Goal: Information Seeking & Learning: Learn about a topic

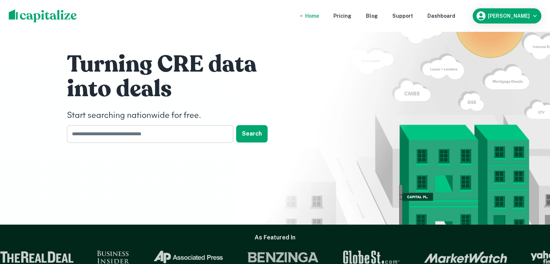
click at [111, 135] on input "text" at bounding box center [147, 134] width 161 height 18
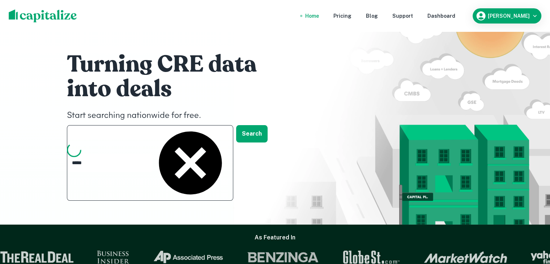
type input "******"
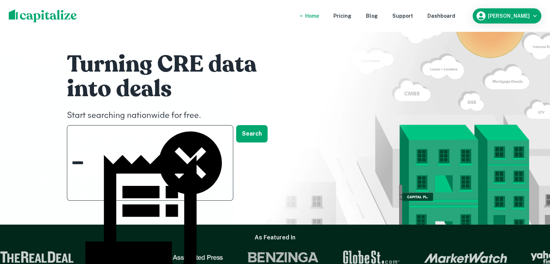
click at [92, 217] on body "Home Pricing Blog Support Dashboard Brandon Rogers Turning CRE data into deals …" at bounding box center [275, 132] width 550 height 264
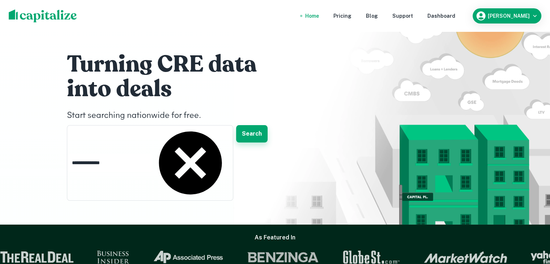
click at [249, 137] on button "Search" at bounding box center [251, 133] width 31 height 17
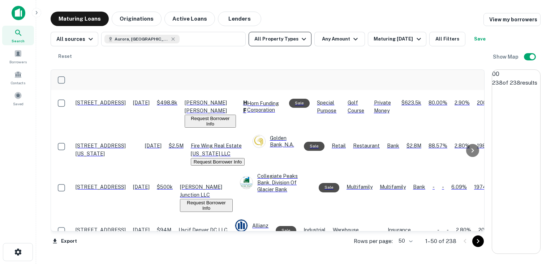
click at [282, 39] on button "All Property Types" at bounding box center [280, 39] width 63 height 14
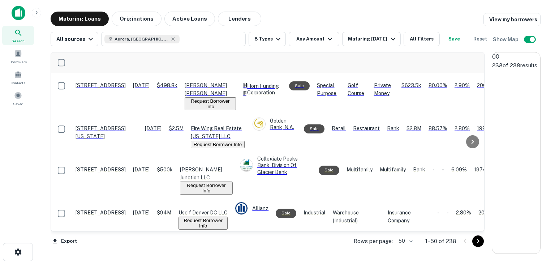
drag, startPoint x: 260, startPoint y: 248, endPoint x: 295, endPoint y: 61, distance: 189.9
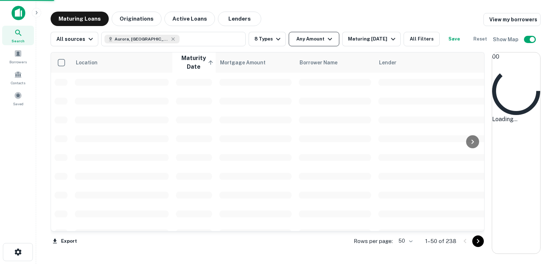
click at [326, 40] on icon "button" at bounding box center [330, 39] width 9 height 9
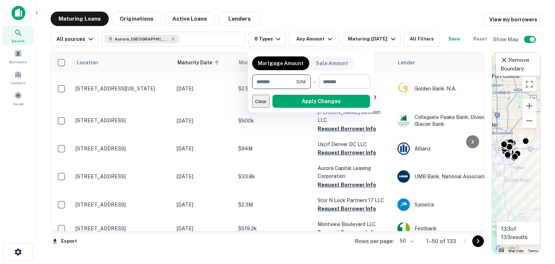
type input "*******"
click at [338, 83] on input "number" at bounding box center [342, 81] width 46 height 14
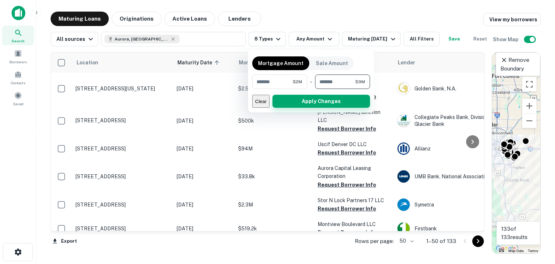
type input "*******"
click at [324, 103] on button "Apply Changes" at bounding box center [321, 101] width 98 height 13
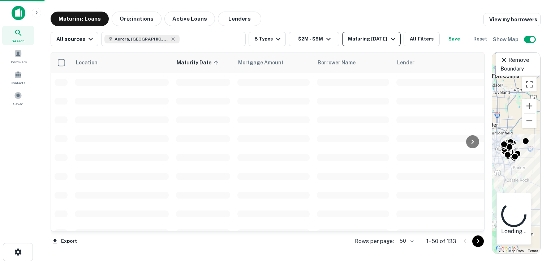
click at [379, 40] on div "Maturing In 1 Year" at bounding box center [372, 39] width 49 height 9
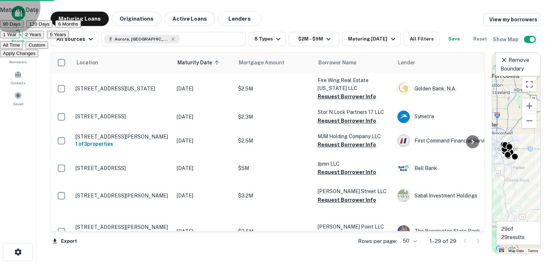
click at [81, 28] on button "6 Months" at bounding box center [68, 24] width 26 height 8
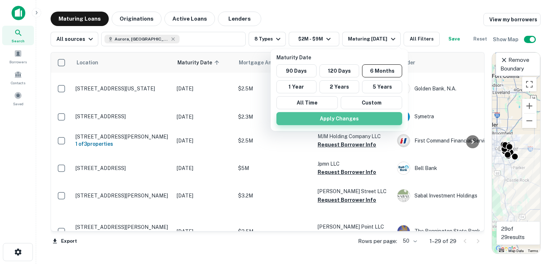
click at [324, 118] on button "Apply Changes" at bounding box center [339, 118] width 126 height 13
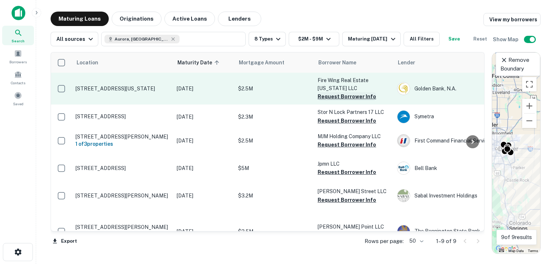
click at [328, 101] on button "Request Borrower Info" at bounding box center [347, 96] width 59 height 9
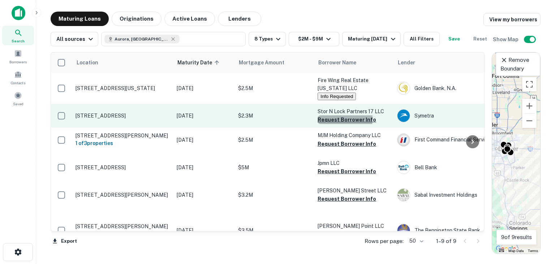
click at [323, 124] on button "Request Borrower Info" at bounding box center [347, 119] width 59 height 9
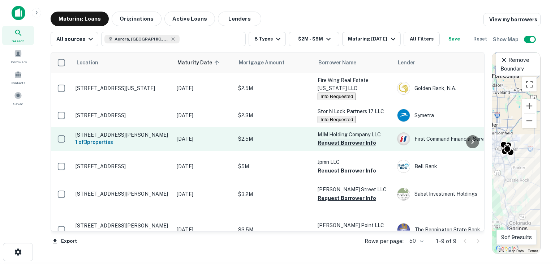
click at [324, 147] on button "Request Borrower Info" at bounding box center [347, 142] width 59 height 9
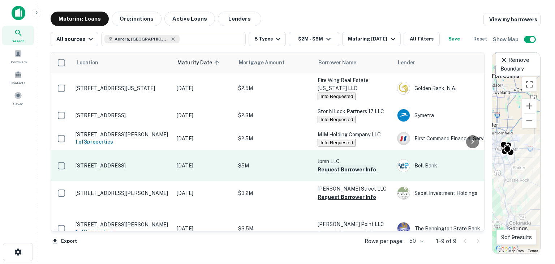
click at [322, 174] on button "Request Borrower Info" at bounding box center [347, 169] width 59 height 9
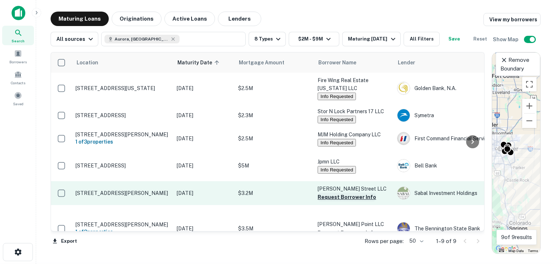
click at [321, 201] on button "Request Borrower Info" at bounding box center [347, 197] width 59 height 9
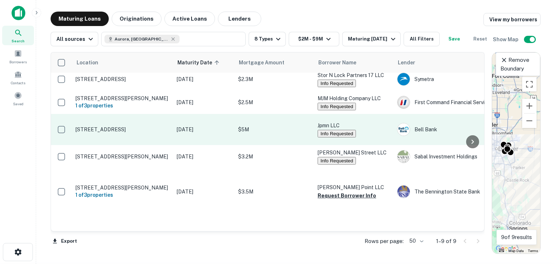
scroll to position [108, 0]
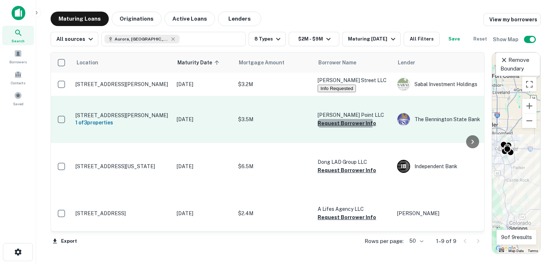
click at [325, 128] on button "Request Borrower Info" at bounding box center [347, 123] width 59 height 9
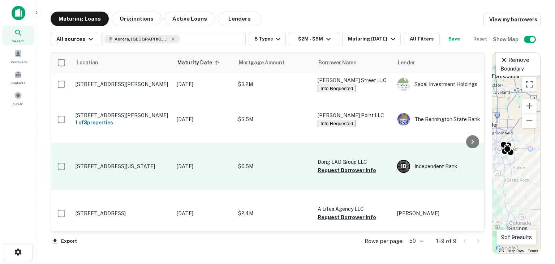
scroll to position [145, 0]
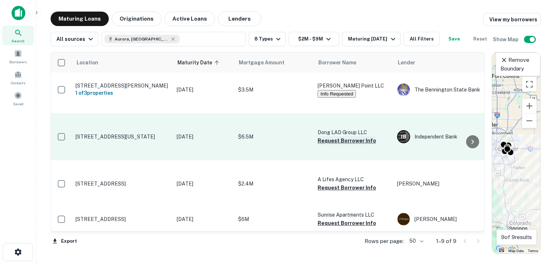
click at [326, 145] on button "Request Borrower Info" at bounding box center [347, 140] width 59 height 9
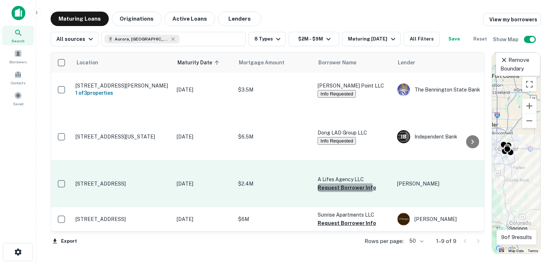
click at [327, 183] on button "Request Borrower Info" at bounding box center [347, 187] width 59 height 9
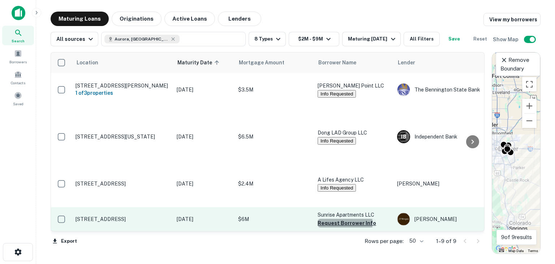
click at [335, 219] on button "Request Borrower Info" at bounding box center [347, 223] width 59 height 9
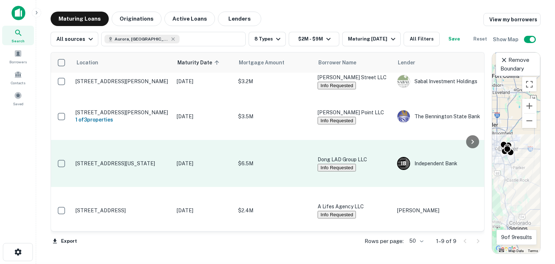
scroll to position [0, 0]
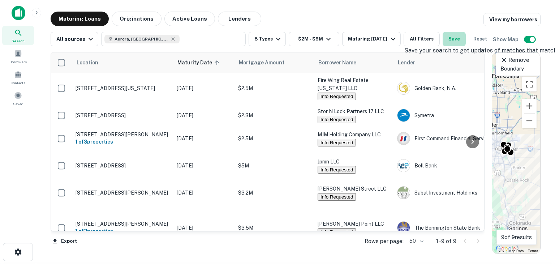
click at [457, 39] on button "Save" at bounding box center [454, 39] width 23 height 14
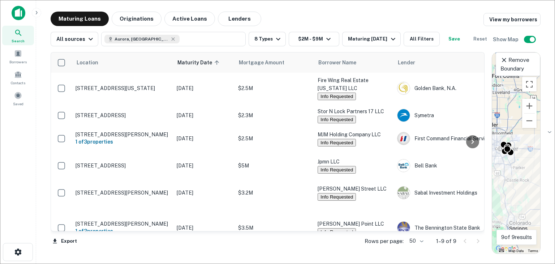
type input "**********"
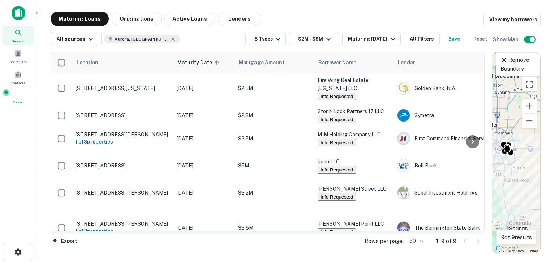
click at [10, 94] on span at bounding box center [6, 93] width 8 height 8
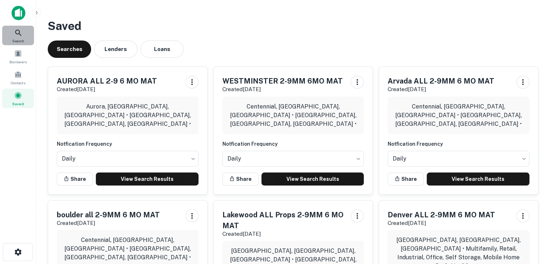
click at [17, 32] on icon at bounding box center [18, 33] width 9 height 9
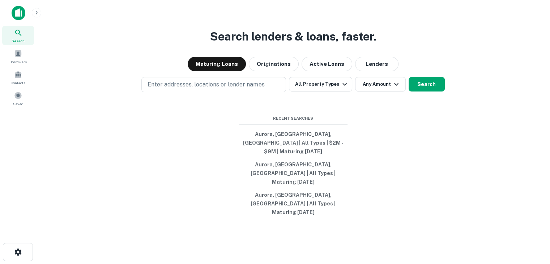
click at [19, 14] on img at bounding box center [19, 13] width 14 height 14
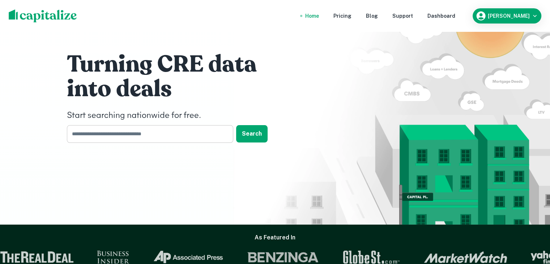
click at [102, 133] on input "text" at bounding box center [147, 134] width 161 height 18
type input "*********"
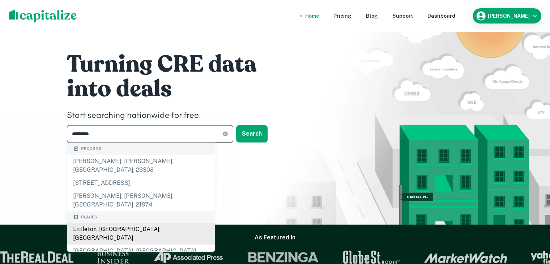
click at [83, 214] on body "Home Pricing Blog Support Dashboard Brandon Rogers Turning CRE data into deals …" at bounding box center [275, 132] width 550 height 264
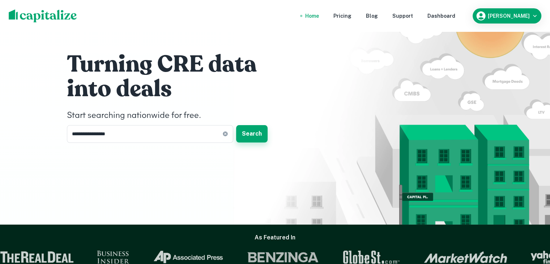
click at [254, 134] on button "Search" at bounding box center [251, 133] width 31 height 17
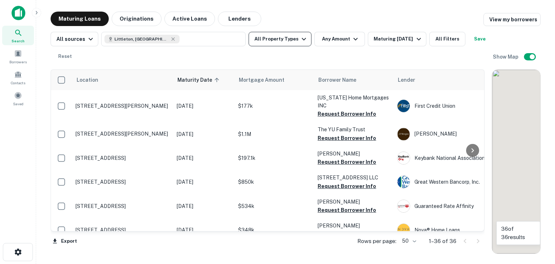
click at [300, 39] on icon "button" at bounding box center [304, 39] width 9 height 9
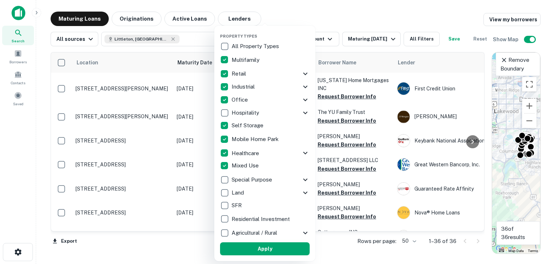
click at [259, 249] on button "Apply" at bounding box center [265, 248] width 90 height 13
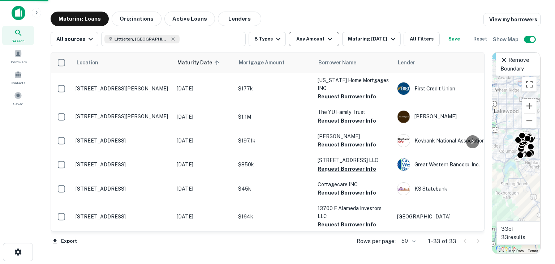
click at [311, 38] on button "Any Amount" at bounding box center [314, 39] width 51 height 14
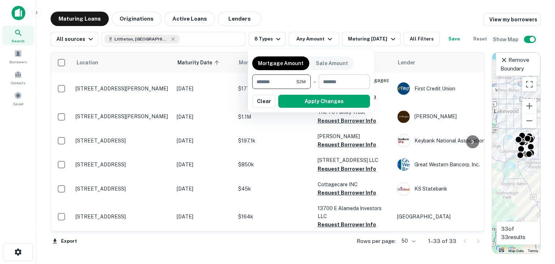
type input "*******"
click at [328, 81] on input "number" at bounding box center [342, 81] width 46 height 14
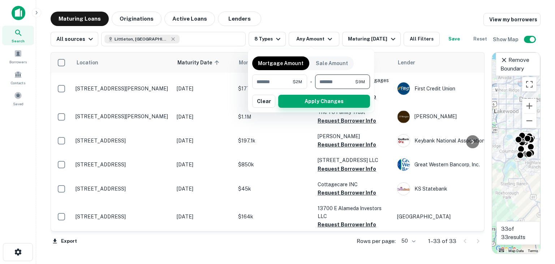
type input "*******"
click at [319, 102] on button "Apply Changes" at bounding box center [324, 101] width 92 height 13
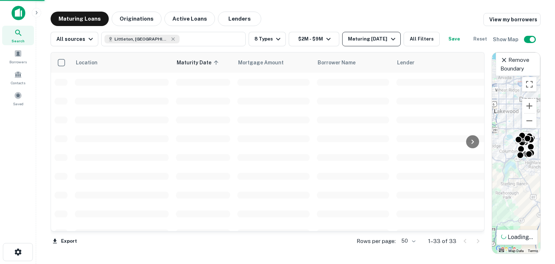
click at [376, 39] on div "Maturing In 1 Year" at bounding box center [372, 39] width 49 height 9
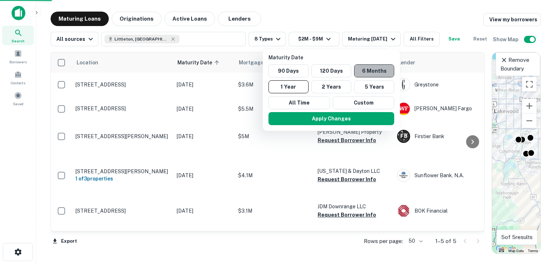
click at [373, 70] on button "6 Months" at bounding box center [374, 70] width 40 height 13
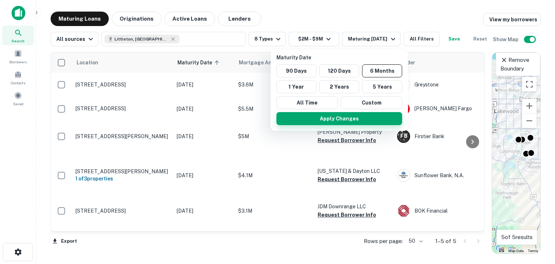
click at [335, 120] on button "Apply Changes" at bounding box center [339, 118] width 126 height 13
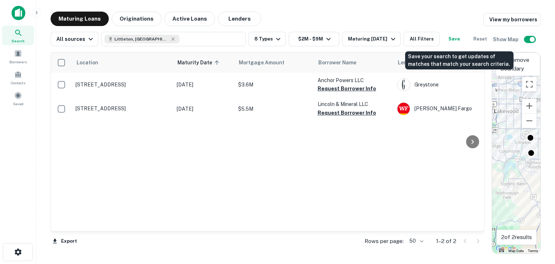
click at [461, 39] on button "Save" at bounding box center [454, 39] width 23 height 14
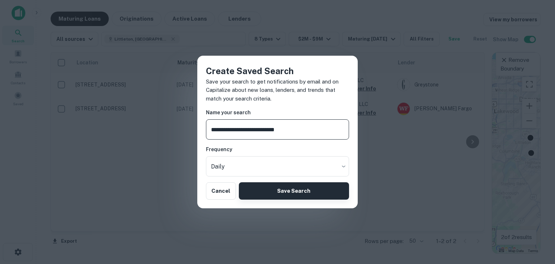
type input "**********"
drag, startPoint x: 279, startPoint y: 191, endPoint x: 281, endPoint y: 0, distance: 191.5
click at [279, 191] on button "Save Search" at bounding box center [294, 190] width 110 height 17
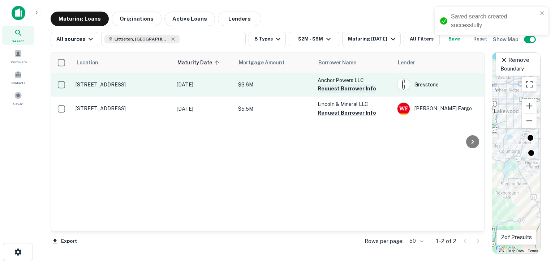
click at [321, 93] on button "Request Borrower Info" at bounding box center [347, 88] width 59 height 9
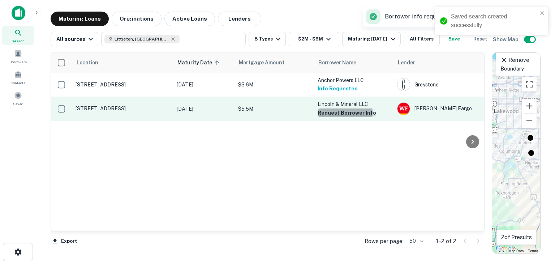
click at [325, 117] on button "Request Borrower Info" at bounding box center [347, 112] width 59 height 9
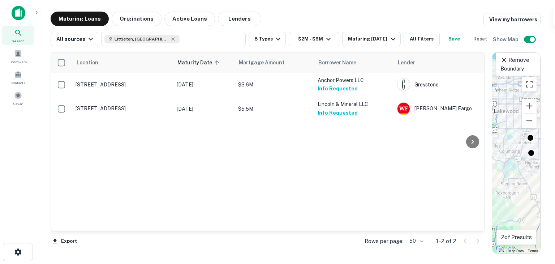
click at [21, 14] on img at bounding box center [19, 13] width 14 height 14
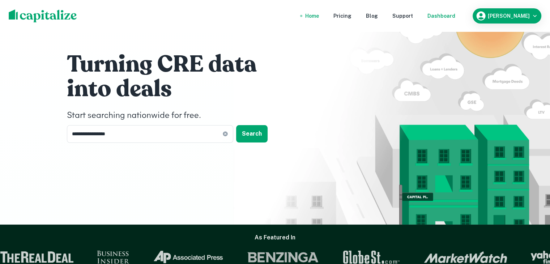
click at [439, 16] on div "Dashboard" at bounding box center [441, 16] width 28 height 8
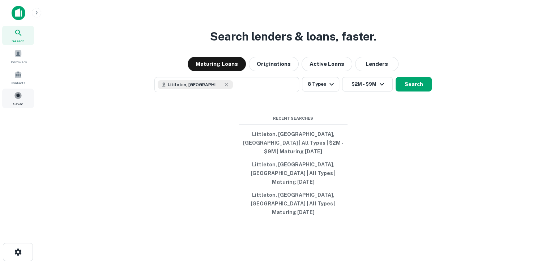
click at [16, 96] on span at bounding box center [18, 95] width 8 height 8
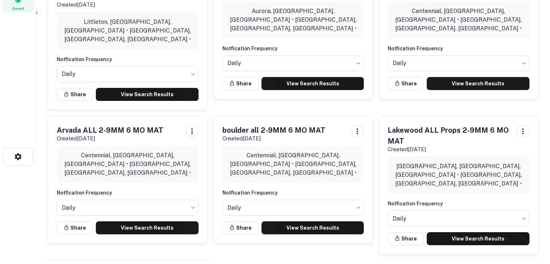
scroll to position [108, 0]
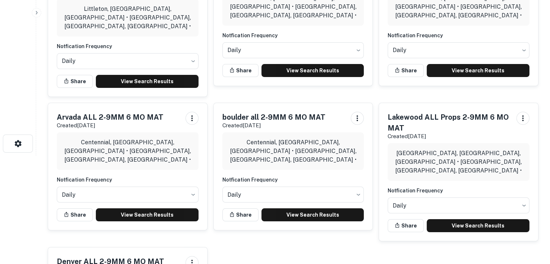
click at [272, 148] on div "Centennial, [GEOGRAPHIC_DATA], [GEOGRAPHIC_DATA] • [GEOGRAPHIC_DATA], [GEOGRAPH…" at bounding box center [293, 151] width 142 height 38
click at [139, 146] on div "Centennial, [GEOGRAPHIC_DATA], [GEOGRAPHIC_DATA] • [GEOGRAPHIC_DATA], [GEOGRAPH…" at bounding box center [128, 151] width 142 height 38
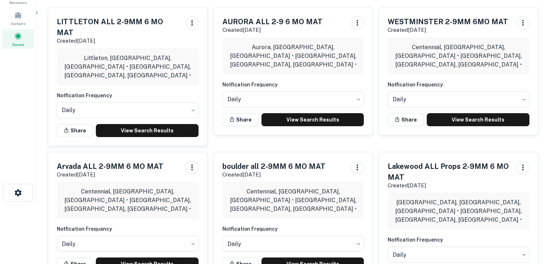
scroll to position [72, 0]
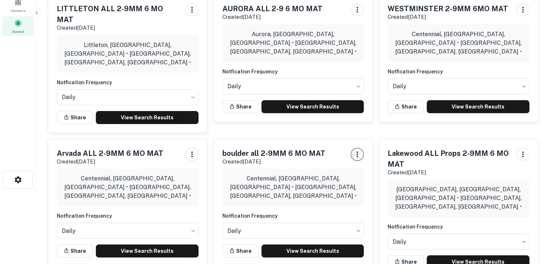
click at [358, 150] on icon "button" at bounding box center [357, 154] width 9 height 9
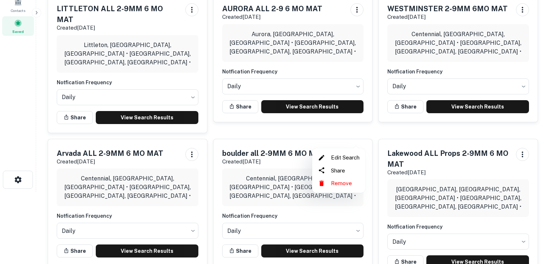
click at [328, 220] on div at bounding box center [277, 132] width 555 height 264
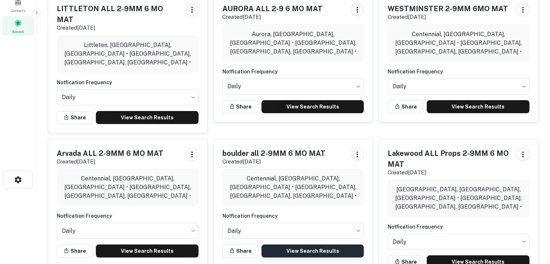
click at [322, 244] on link "View Search Results" at bounding box center [312, 250] width 103 height 13
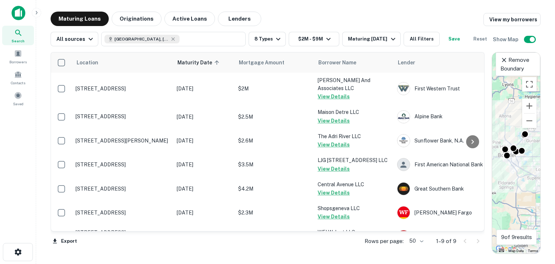
click at [20, 13] on img at bounding box center [19, 13] width 14 height 14
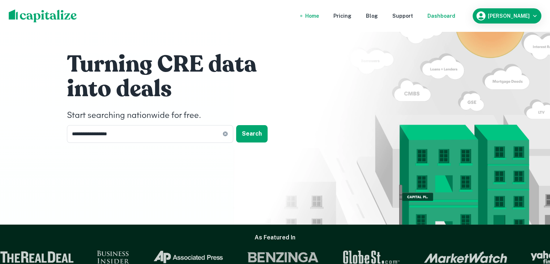
click at [446, 16] on div "Dashboard" at bounding box center [441, 16] width 28 height 8
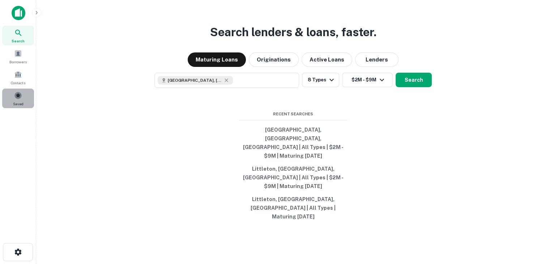
click at [16, 94] on span at bounding box center [18, 95] width 8 height 8
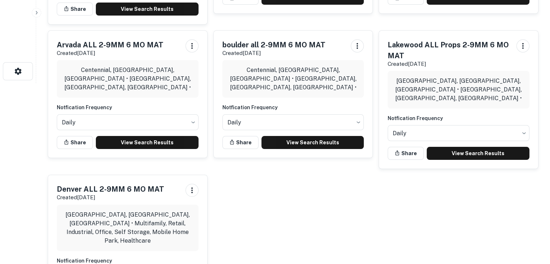
scroll to position [217, 0]
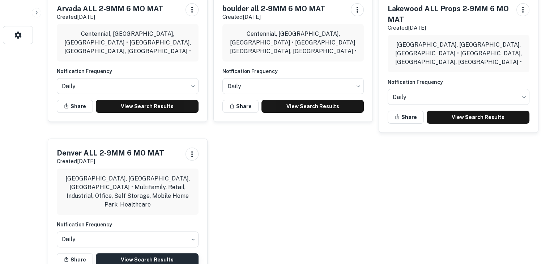
click at [120, 253] on link "View Search Results" at bounding box center [147, 259] width 103 height 13
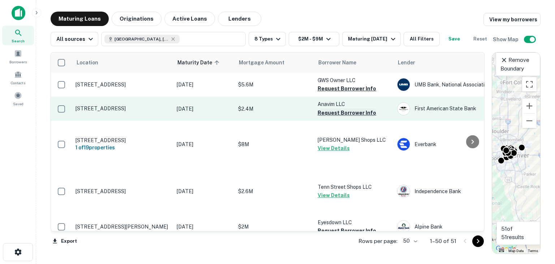
click at [329, 117] on button "Request Borrower Info" at bounding box center [347, 112] width 59 height 9
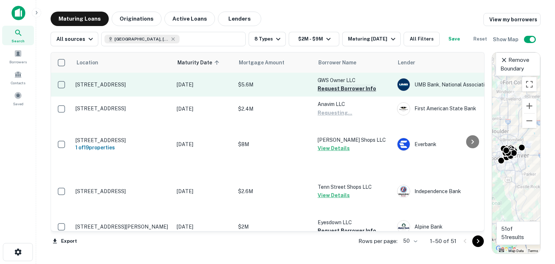
click at [326, 93] on button "Request Borrower Info" at bounding box center [347, 88] width 59 height 9
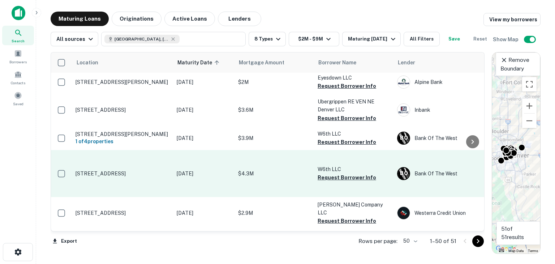
scroll to position [181, 0]
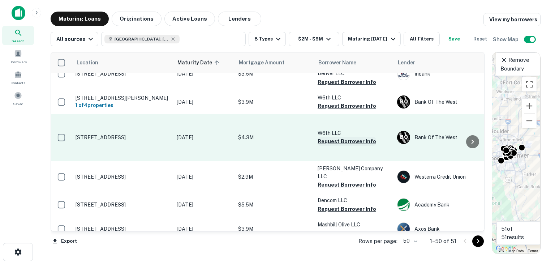
click at [343, 146] on button "Request Borrower Info" at bounding box center [347, 141] width 59 height 9
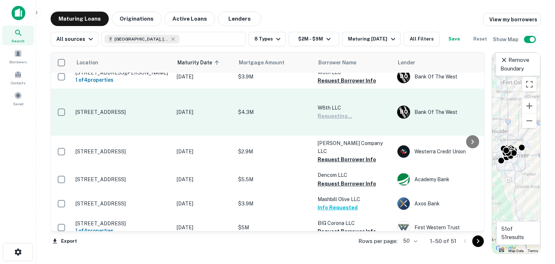
scroll to position [217, 0]
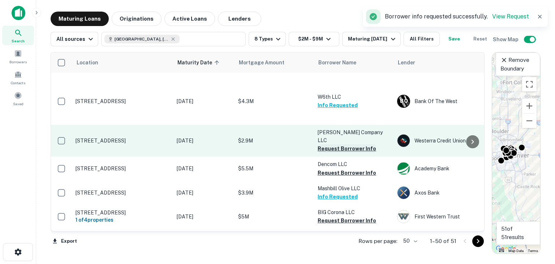
click at [320, 153] on button "Request Borrower Info" at bounding box center [347, 148] width 59 height 9
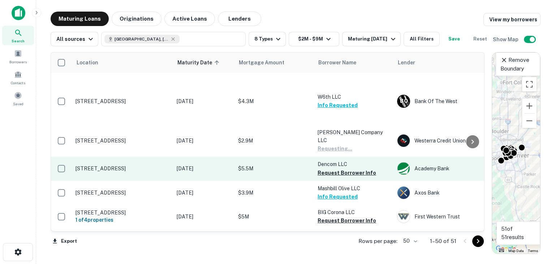
scroll to position [253, 0]
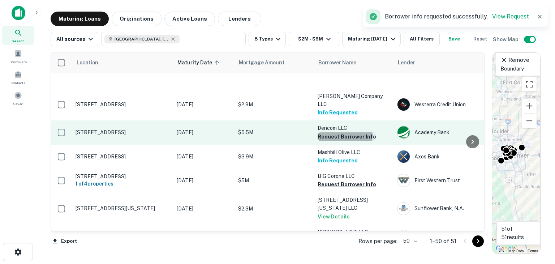
click at [327, 141] on button "Request Borrower Info" at bounding box center [347, 136] width 59 height 9
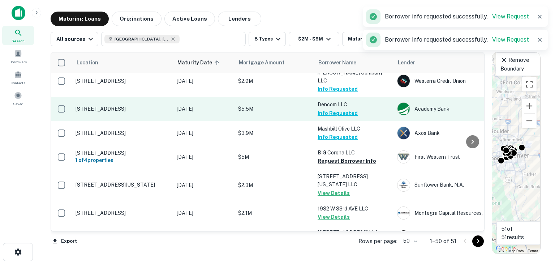
scroll to position [289, 0]
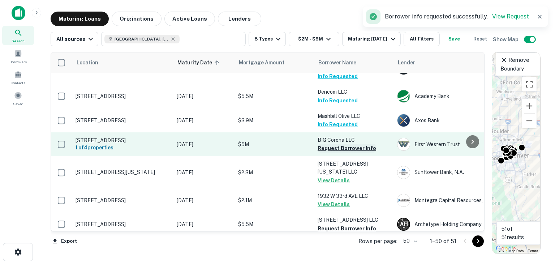
click at [331, 152] on button "Request Borrower Info" at bounding box center [347, 148] width 59 height 9
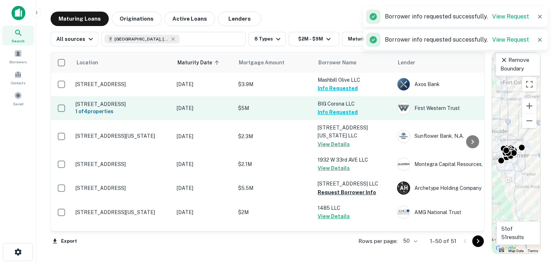
scroll to position [397, 0]
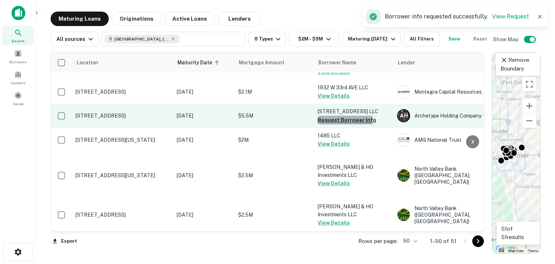
click at [330, 121] on button "Request Borrower Info" at bounding box center [347, 120] width 59 height 9
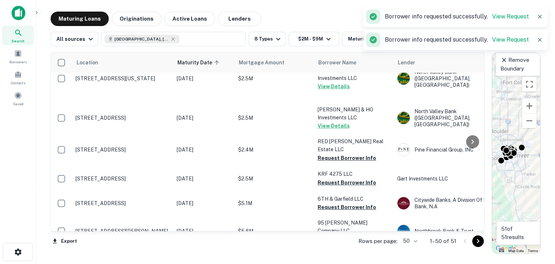
scroll to position [506, 0]
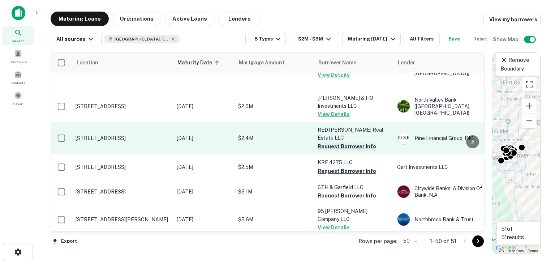
click at [324, 142] on button "Request Borrower Info" at bounding box center [347, 146] width 59 height 9
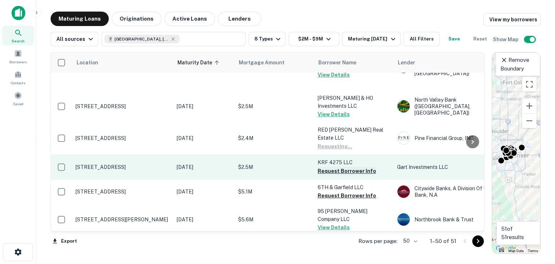
click at [325, 167] on button "Request Borrower Info" at bounding box center [347, 171] width 59 height 9
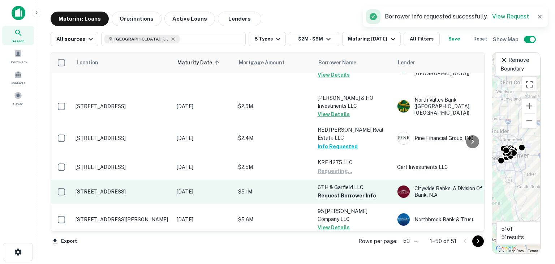
click at [324, 191] on button "Request Borrower Info" at bounding box center [347, 195] width 59 height 9
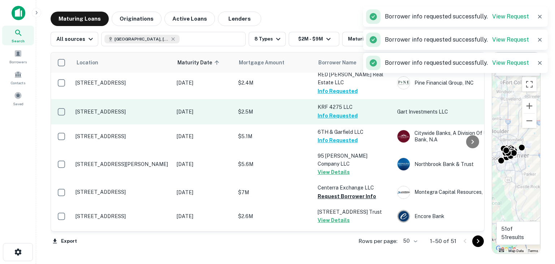
scroll to position [578, 0]
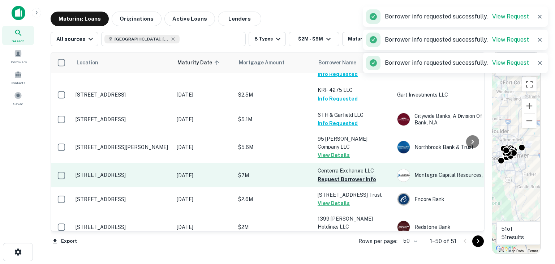
click at [326, 175] on button "Request Borrower Info" at bounding box center [347, 179] width 59 height 9
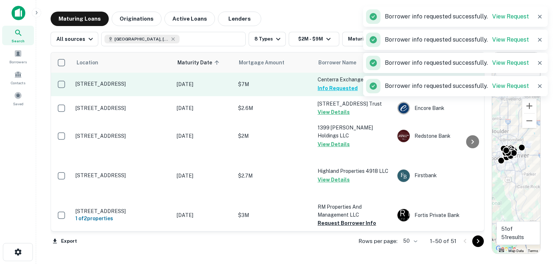
scroll to position [686, 0]
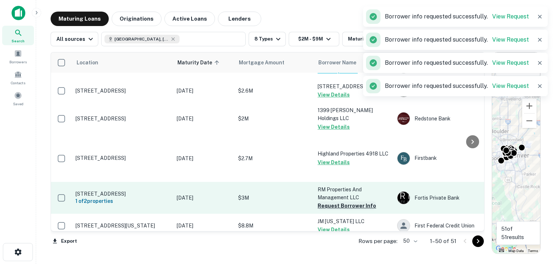
click at [323, 201] on button "Request Borrower Info" at bounding box center [347, 205] width 59 height 9
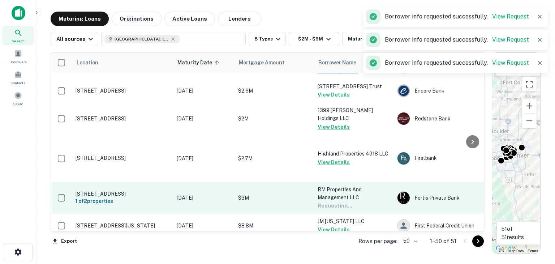
scroll to position [723, 0]
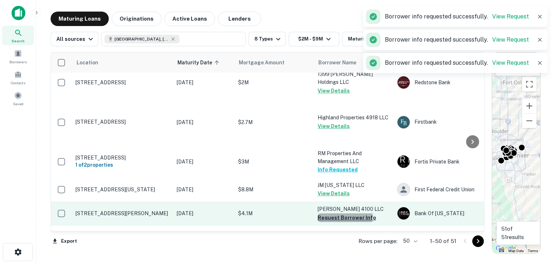
click at [323, 213] on button "Request Borrower Info" at bounding box center [347, 217] width 59 height 9
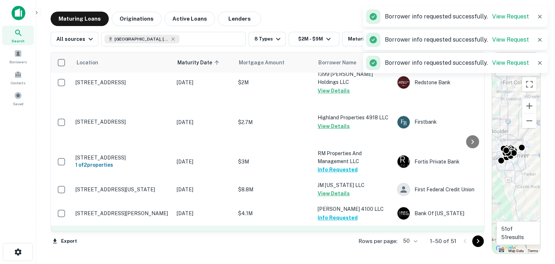
click at [323, 238] on button "Request Borrower Info" at bounding box center [347, 242] width 59 height 9
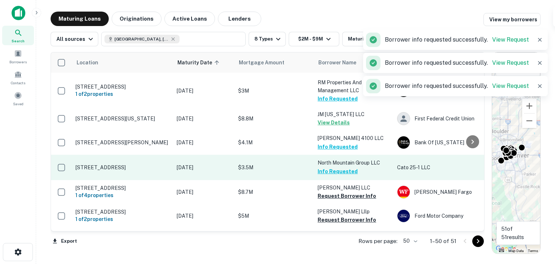
scroll to position [795, 0]
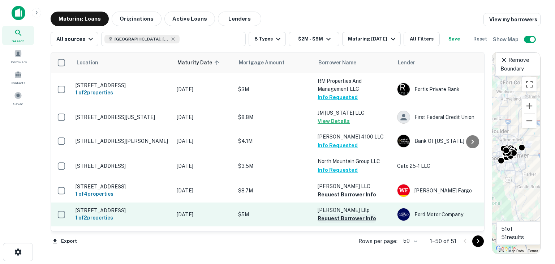
click at [324, 214] on button "Request Borrower Info" at bounding box center [347, 218] width 59 height 9
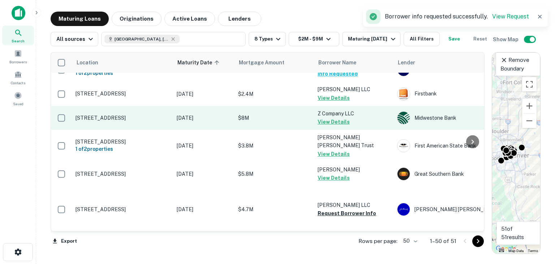
scroll to position [975, 0]
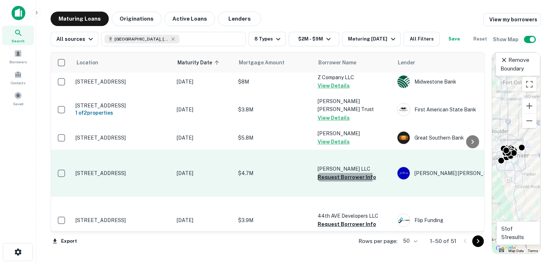
click at [330, 173] on button "Request Borrower Info" at bounding box center [347, 177] width 59 height 9
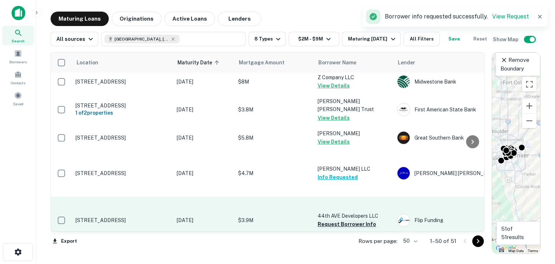
click at [327, 220] on button "Request Borrower Info" at bounding box center [347, 224] width 59 height 9
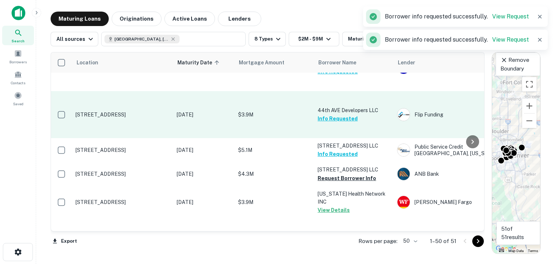
scroll to position [1084, 0]
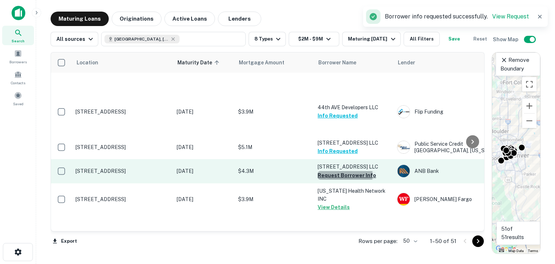
click at [323, 171] on button "Request Borrower Info" at bounding box center [347, 175] width 59 height 9
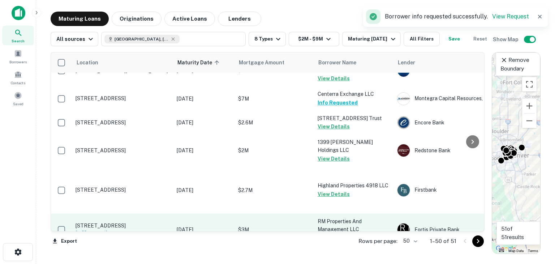
scroll to position [542, 0]
